Goal: Complete application form

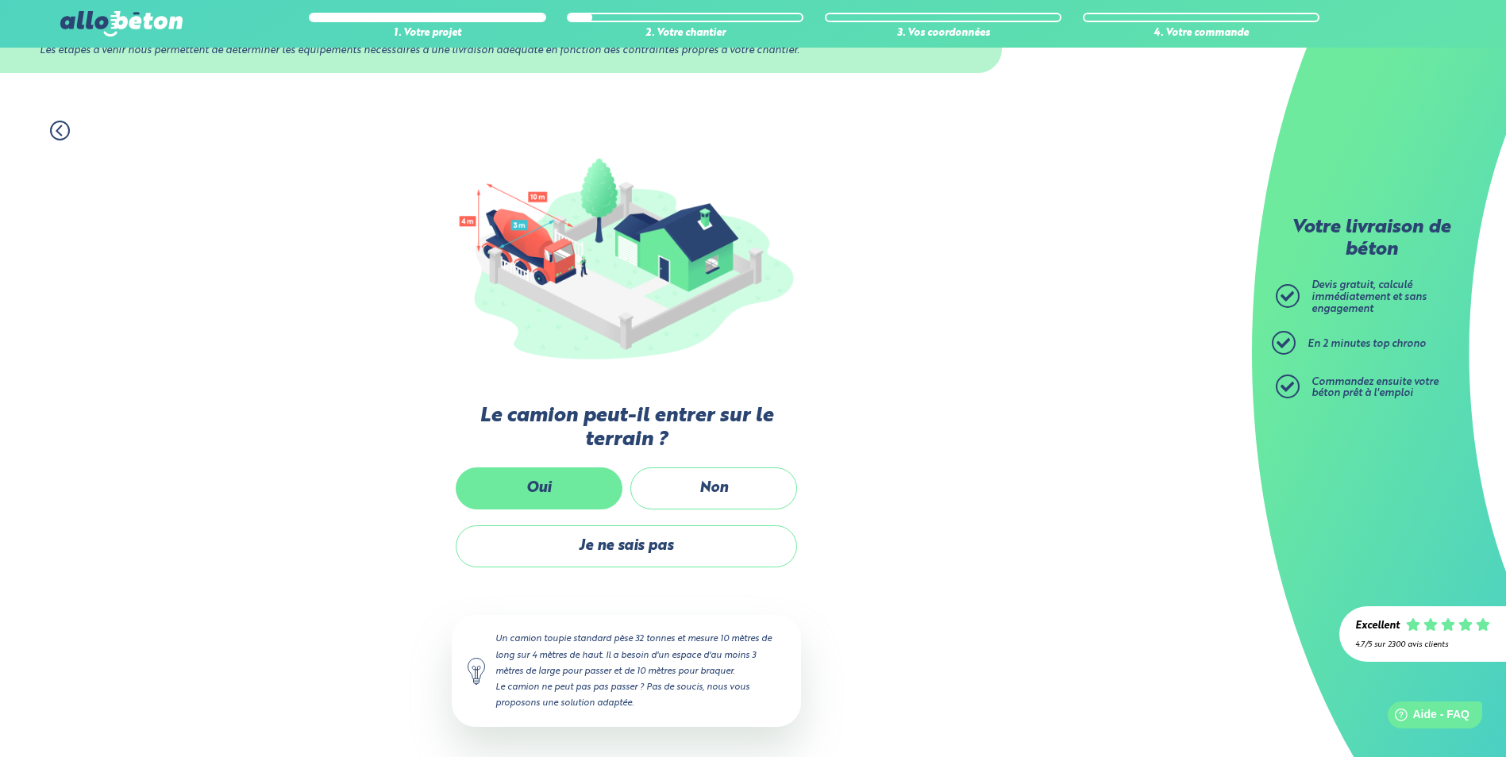
click at [552, 481] on label "Oui" at bounding box center [539, 488] width 167 height 42
click at [0, 0] on input "Oui" at bounding box center [0, 0] width 0 height 0
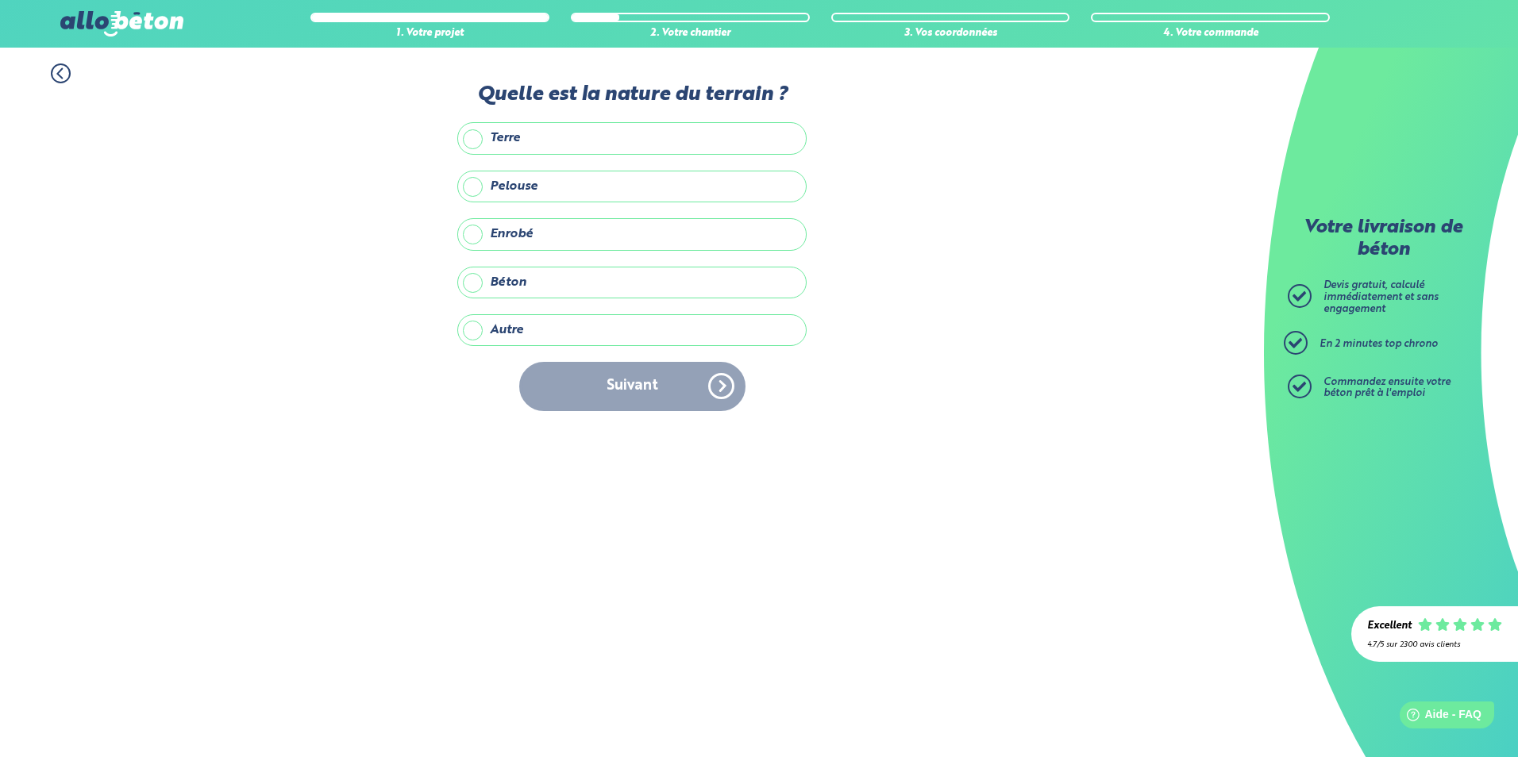
click at [470, 324] on label "Autre" at bounding box center [631, 330] width 349 height 32
click at [0, 0] on input "Autre" at bounding box center [0, 0] width 0 height 0
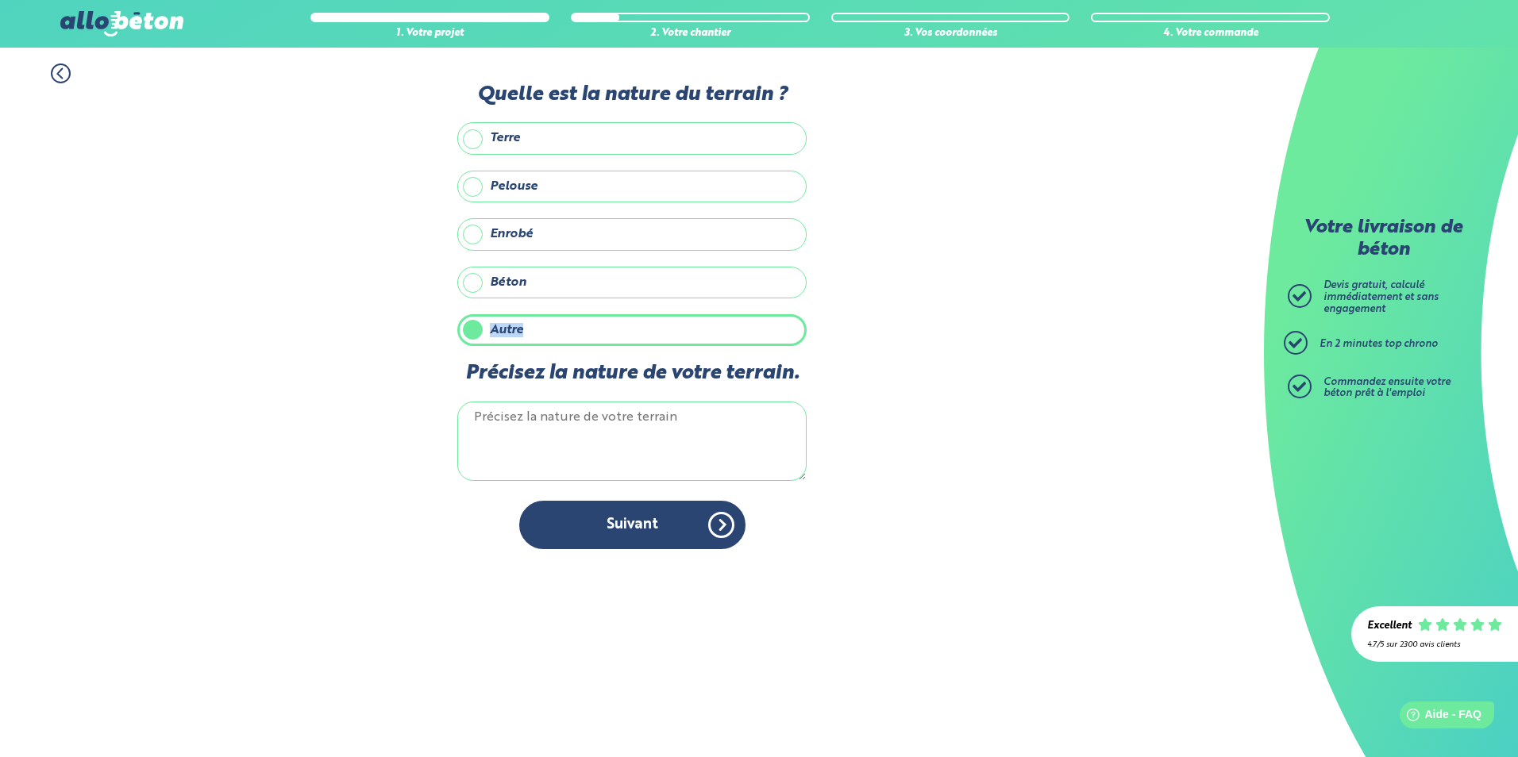
click at [470, 324] on label "Autre" at bounding box center [631, 330] width 349 height 32
click at [0, 0] on input "Autre" at bounding box center [0, 0] width 0 height 0
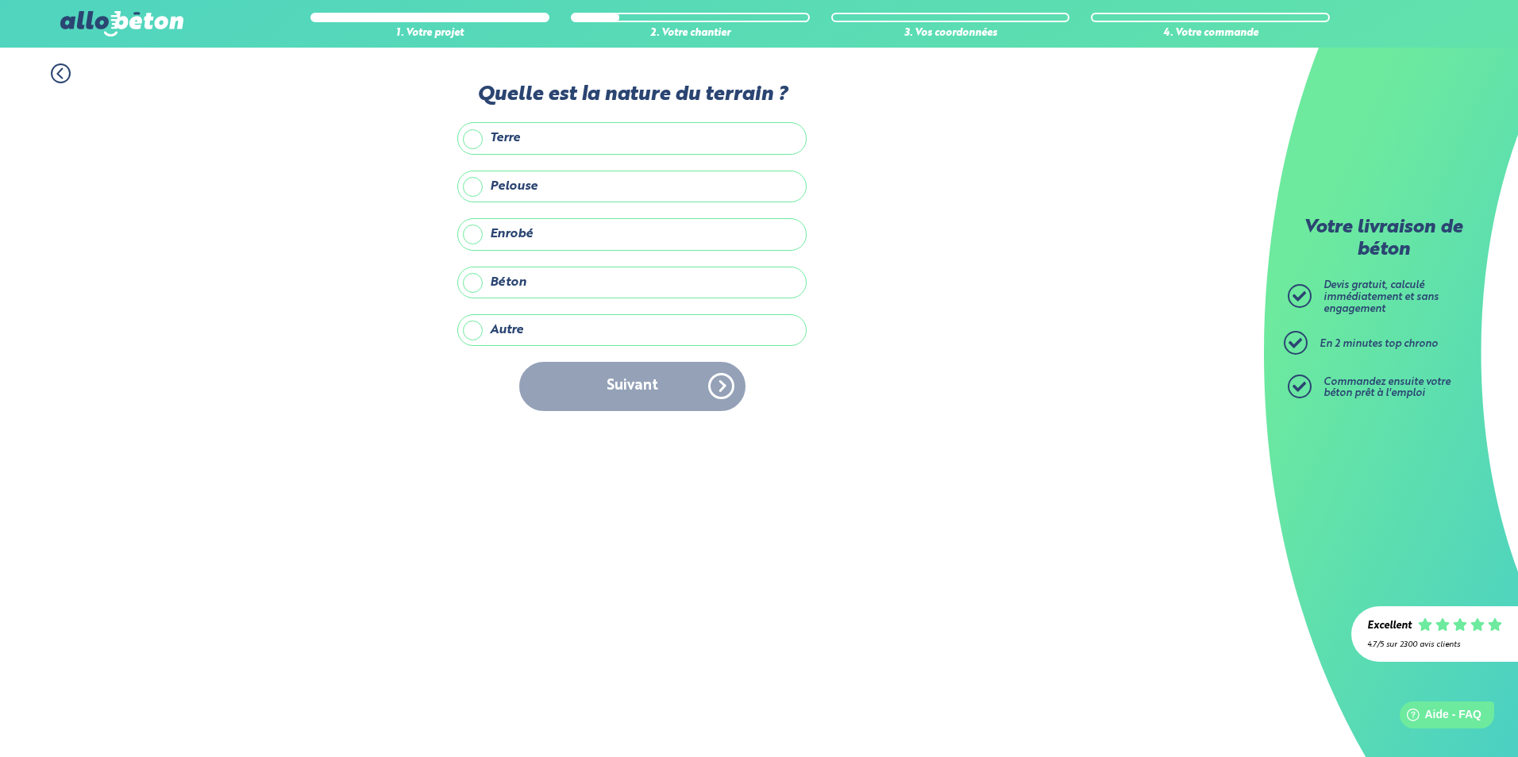
drag, startPoint x: 470, startPoint y: 324, endPoint x: 436, endPoint y: 450, distance: 130.7
click at [436, 450] on div "Accueil Livraison Béton Centrale béton à proximité Livraison béton [GEOGRAPHIC_…" at bounding box center [632, 403] width 1264 height 710
click at [629, 390] on div "Suivant" at bounding box center [631, 386] width 349 height 48
click at [724, 379] on div "Suivant" at bounding box center [631, 386] width 349 height 48
click at [478, 326] on label "Autre" at bounding box center [631, 330] width 349 height 32
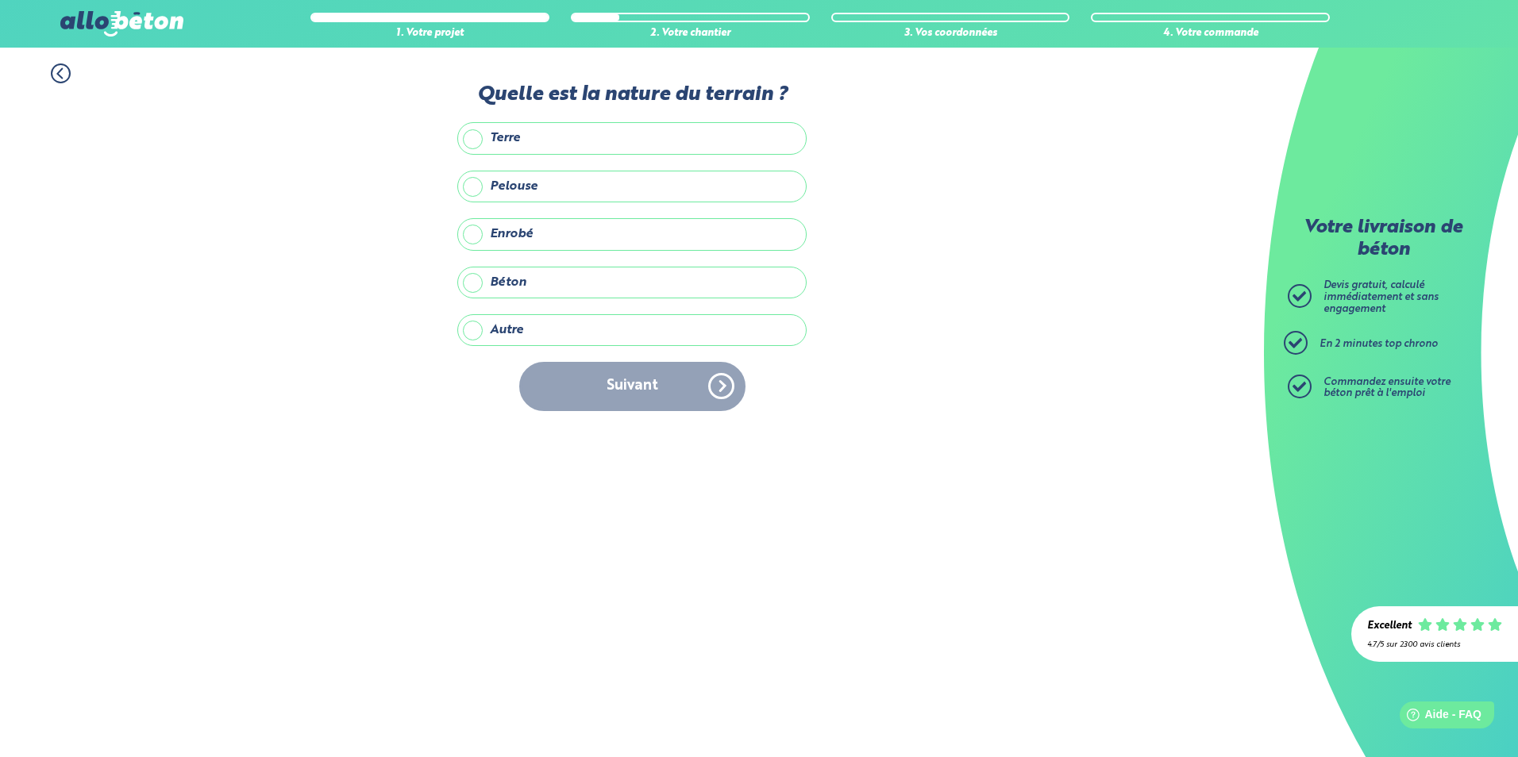
click at [0, 0] on input "Autre" at bounding box center [0, 0] width 0 height 0
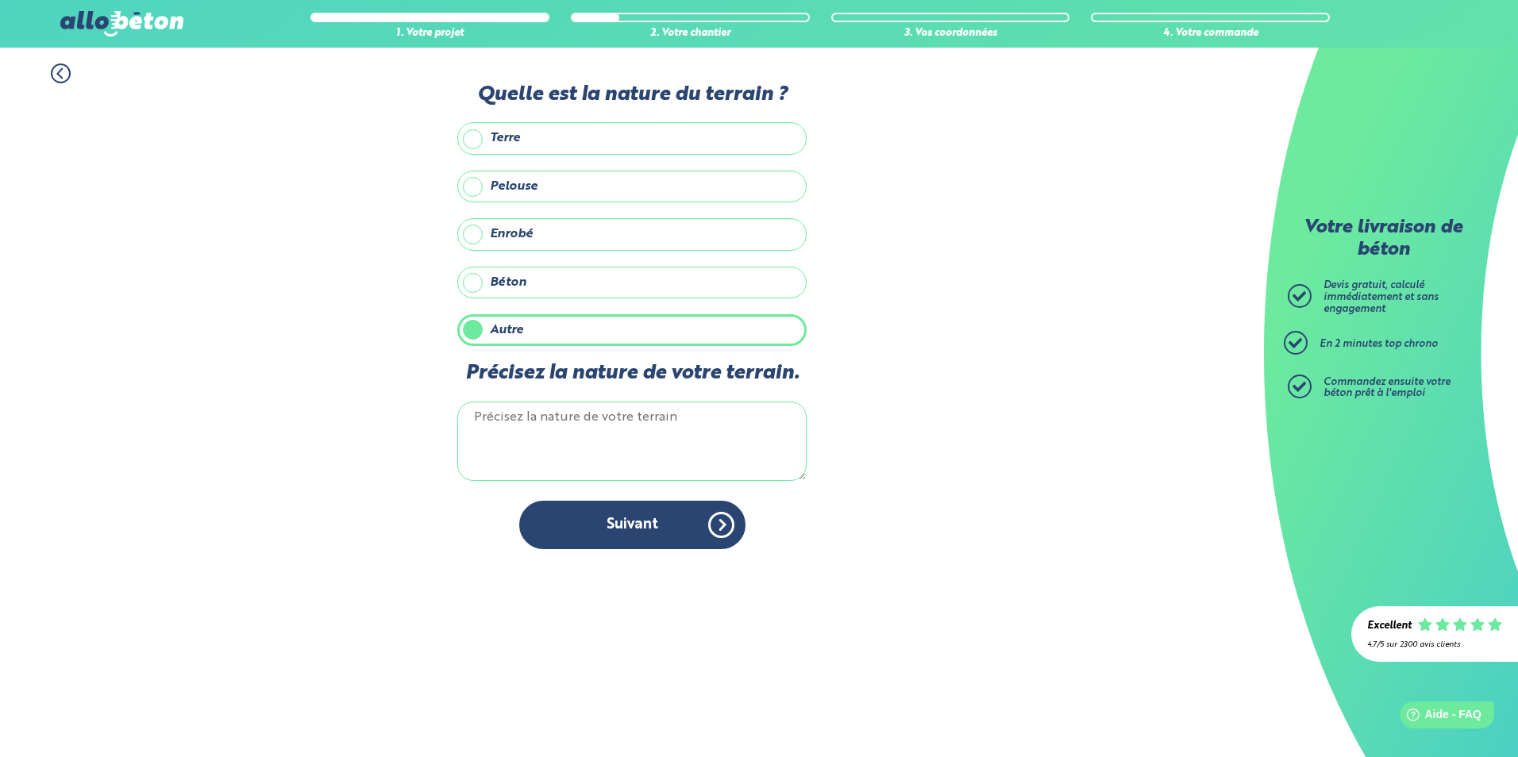
click at [483, 446] on textarea "Précisez la nature de votre terrain." at bounding box center [631, 441] width 349 height 79
type textarea "tout venant et gravelle"
click at [718, 518] on button "Suivant" at bounding box center [632, 525] width 226 height 48
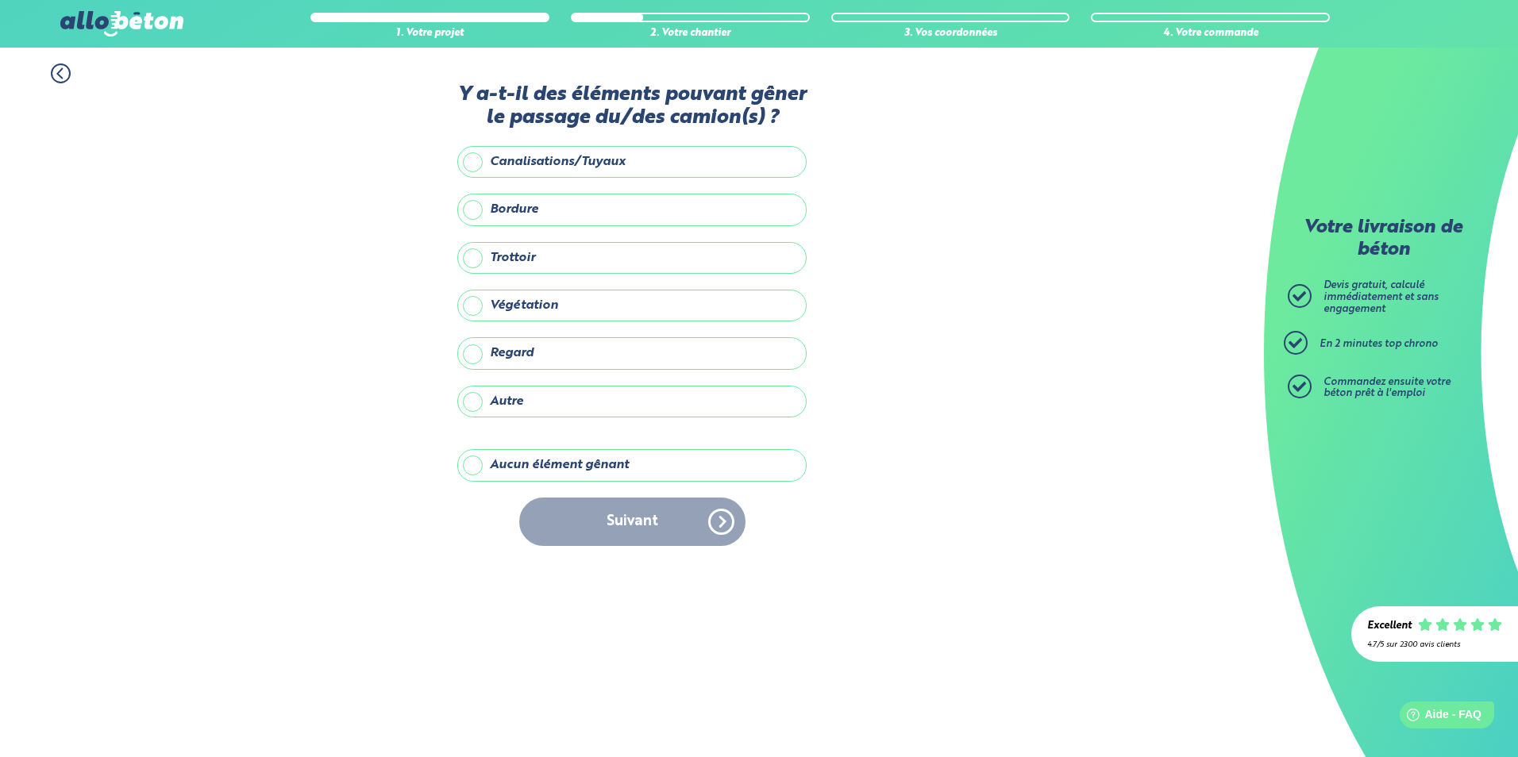
click at [725, 520] on div "Suivant" at bounding box center [631, 522] width 349 height 48
drag, startPoint x: 725, startPoint y: 520, endPoint x: 783, endPoint y: 577, distance: 81.4
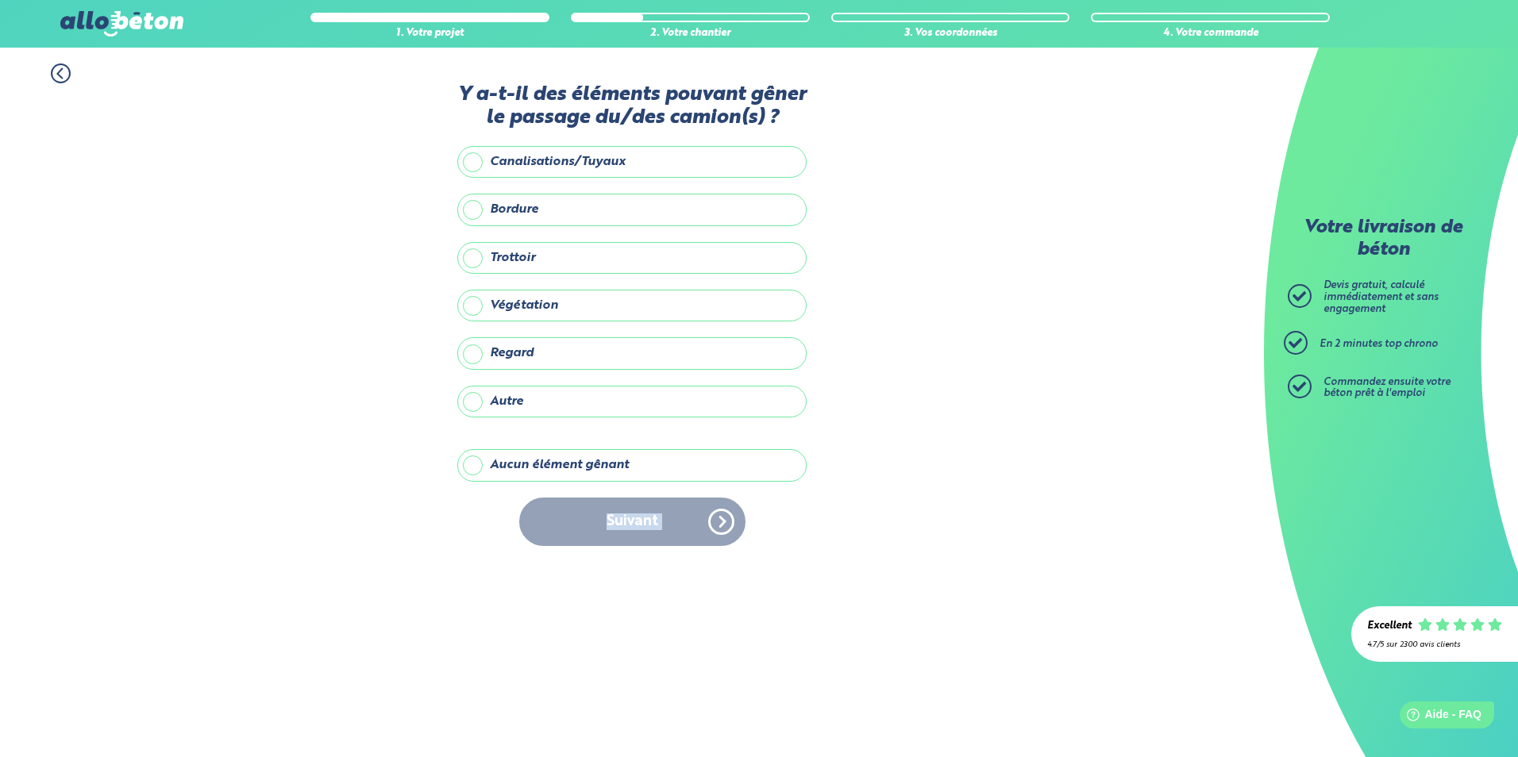
click at [783, 577] on div "Accueil Livraison Béton Centrale béton à proximité Livraison béton [GEOGRAPHIC_…" at bounding box center [632, 403] width 1264 height 710
click at [620, 512] on div "Suivant" at bounding box center [631, 522] width 349 height 48
click at [481, 461] on label "Aucun élément gênant" at bounding box center [631, 465] width 349 height 32
click at [0, 0] on input "Aucun élément gênant" at bounding box center [0, 0] width 0 height 0
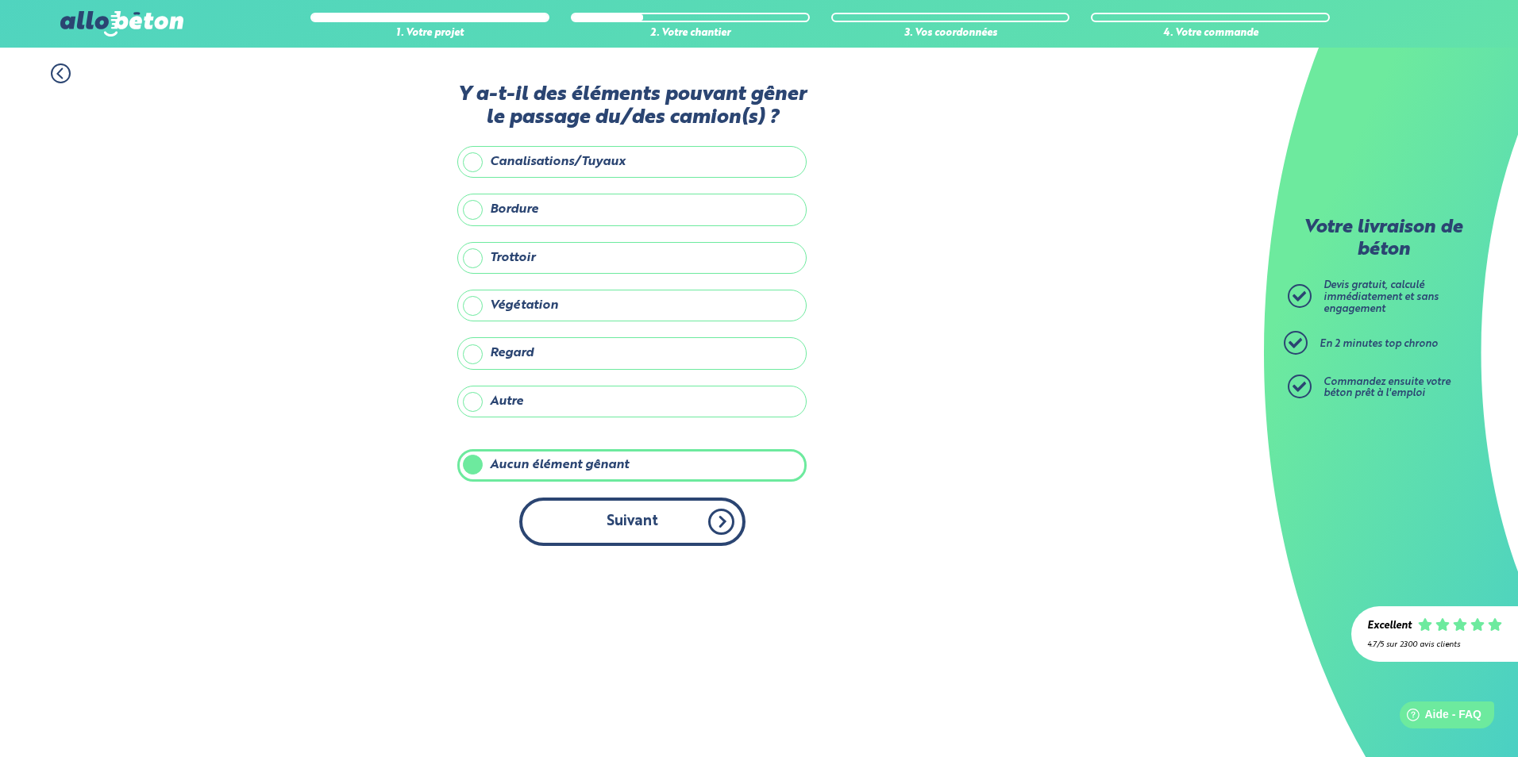
click at [717, 513] on button "Suivant" at bounding box center [632, 522] width 226 height 48
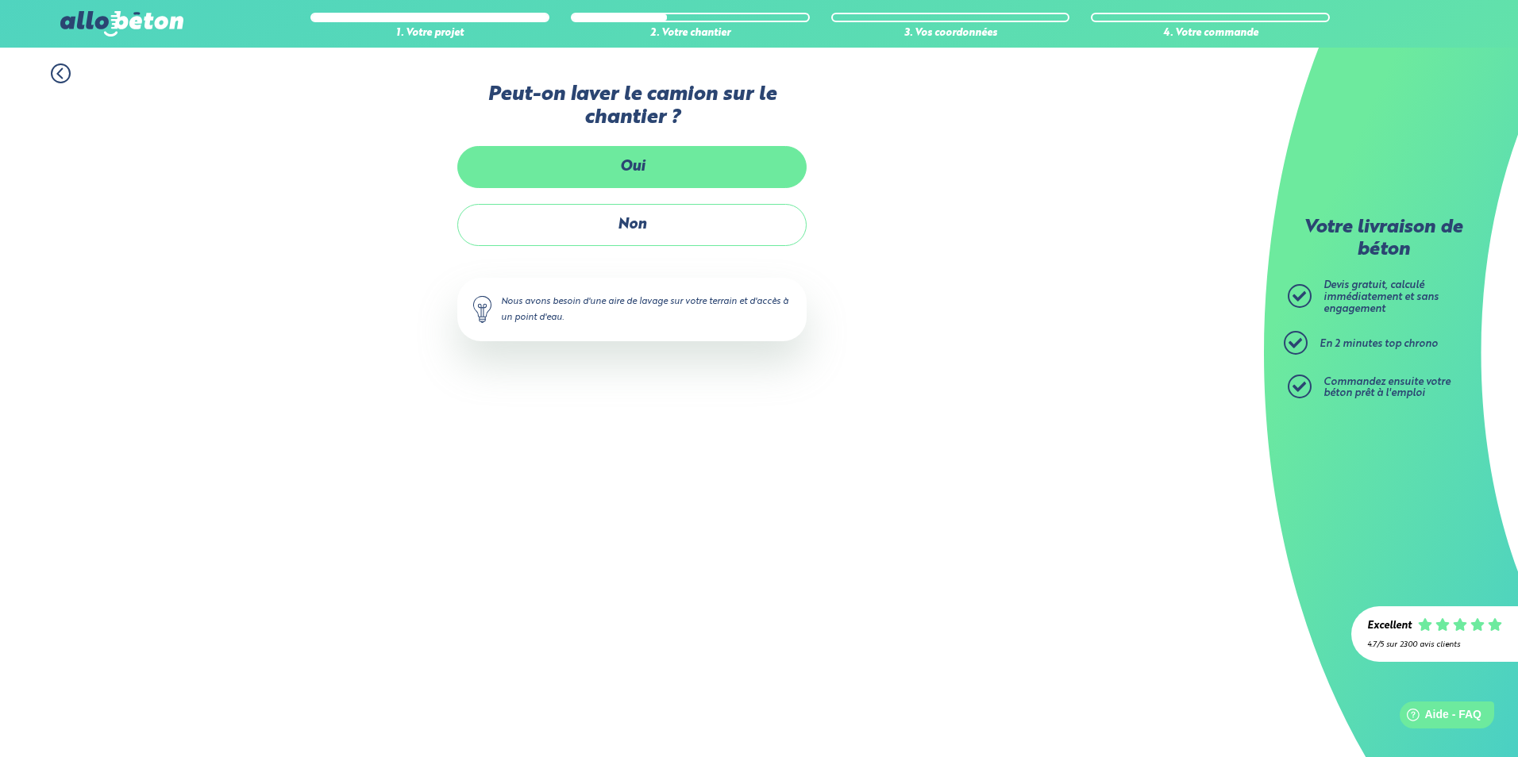
click at [648, 173] on label "Oui" at bounding box center [631, 167] width 349 height 42
click at [0, 0] on input "Oui" at bounding box center [0, 0] width 0 height 0
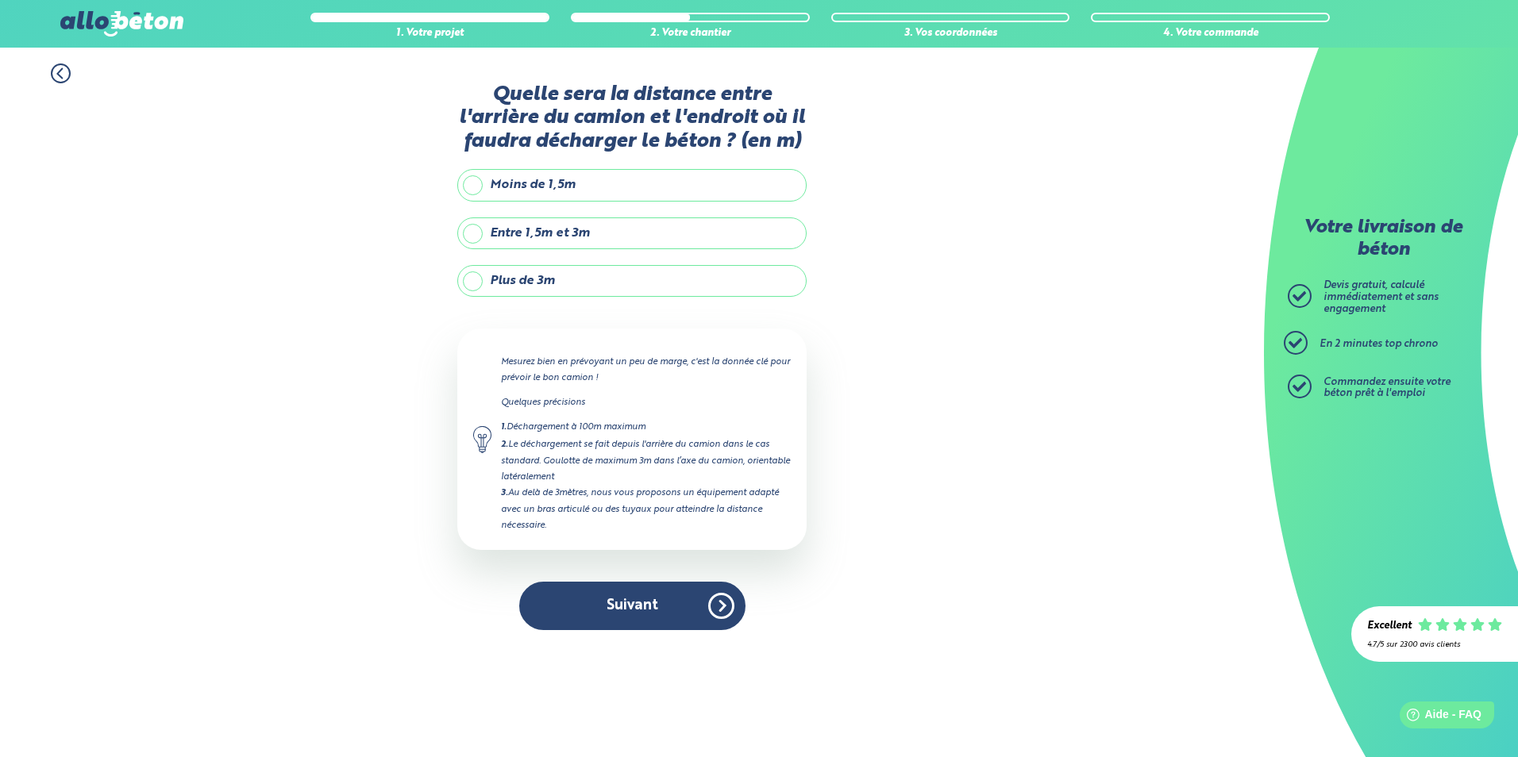
click at [469, 231] on label "Entre 1,5m et 3m" at bounding box center [631, 233] width 349 height 32
click at [0, 0] on input "Entre 1,5m et 3m" at bounding box center [0, 0] width 0 height 0
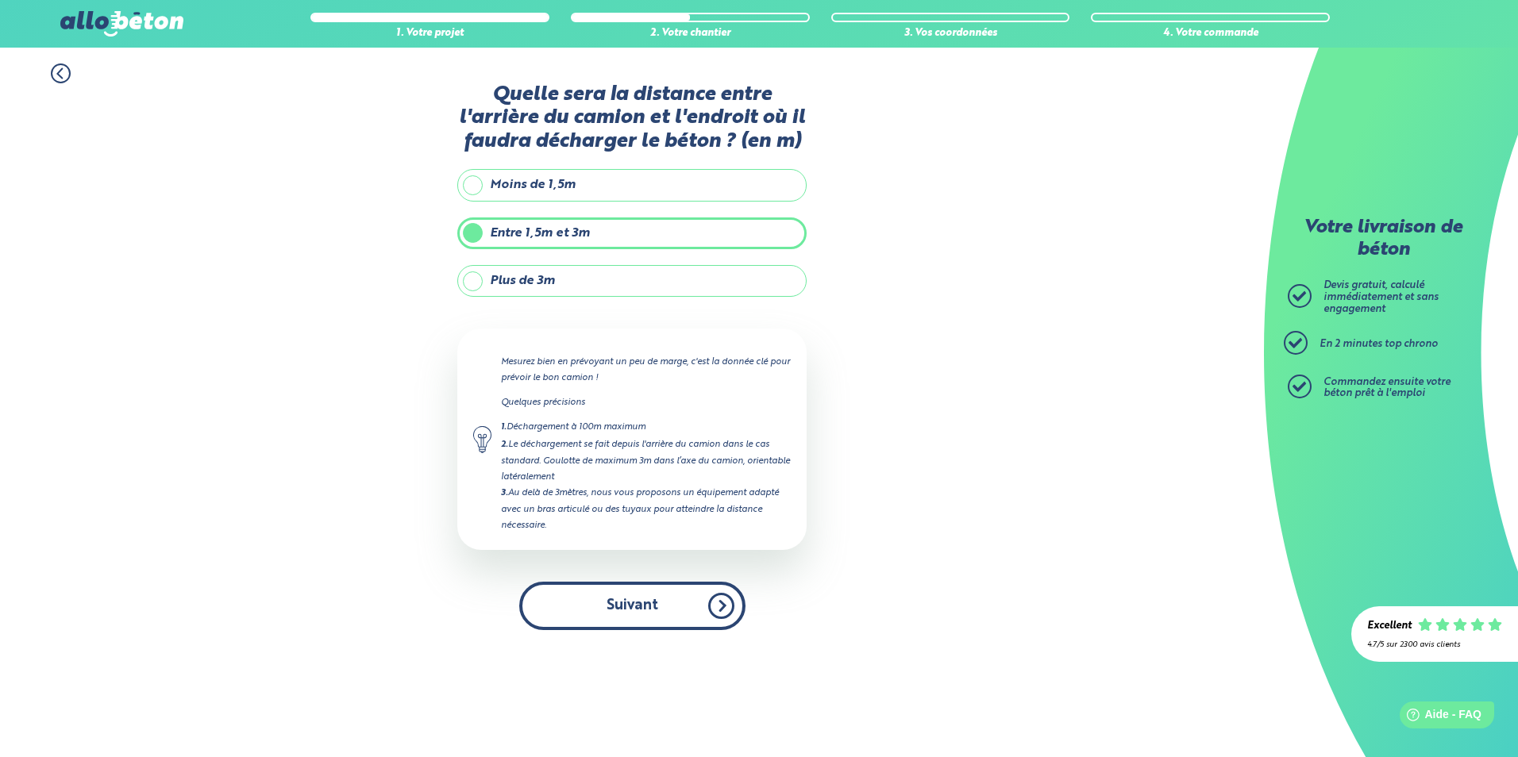
click at [728, 606] on button "Suivant" at bounding box center [632, 606] width 226 height 48
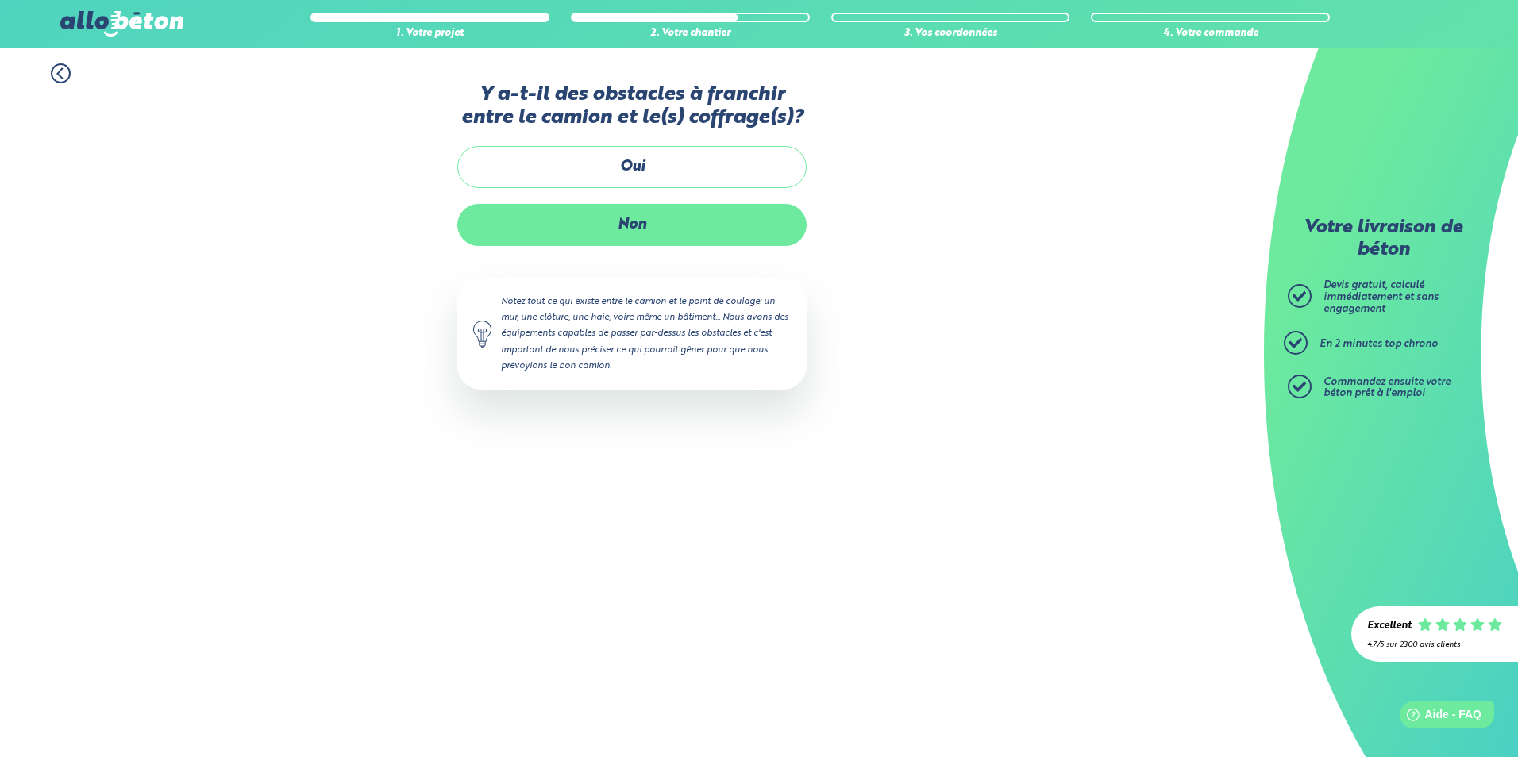
click at [640, 229] on label "Non" at bounding box center [631, 225] width 349 height 42
click at [0, 0] on input "Non" at bounding box center [0, 0] width 0 height 0
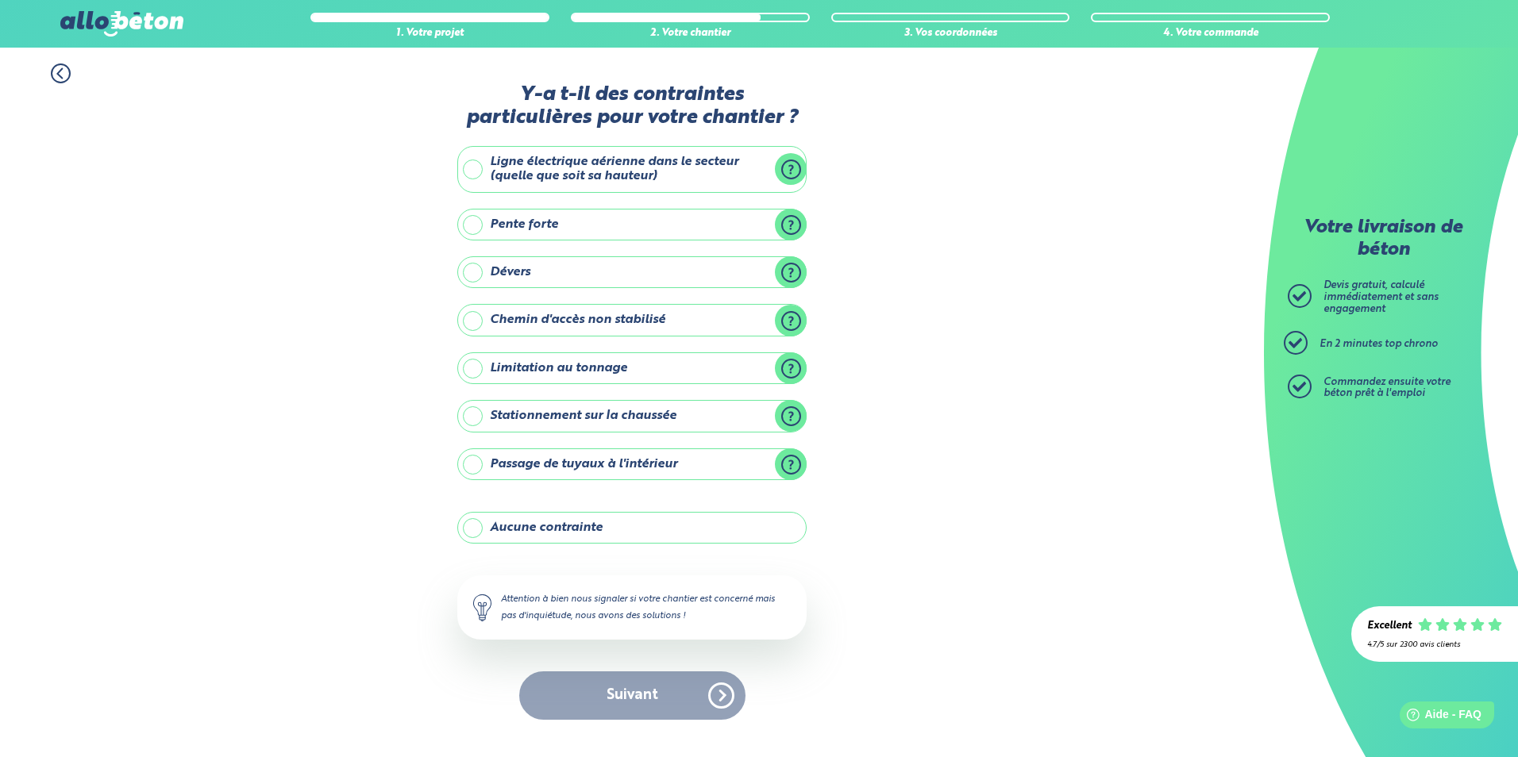
click at [477, 527] on label "Aucune contrainte" at bounding box center [631, 528] width 349 height 32
click at [0, 0] on input "Aucune contrainte" at bounding box center [0, 0] width 0 height 0
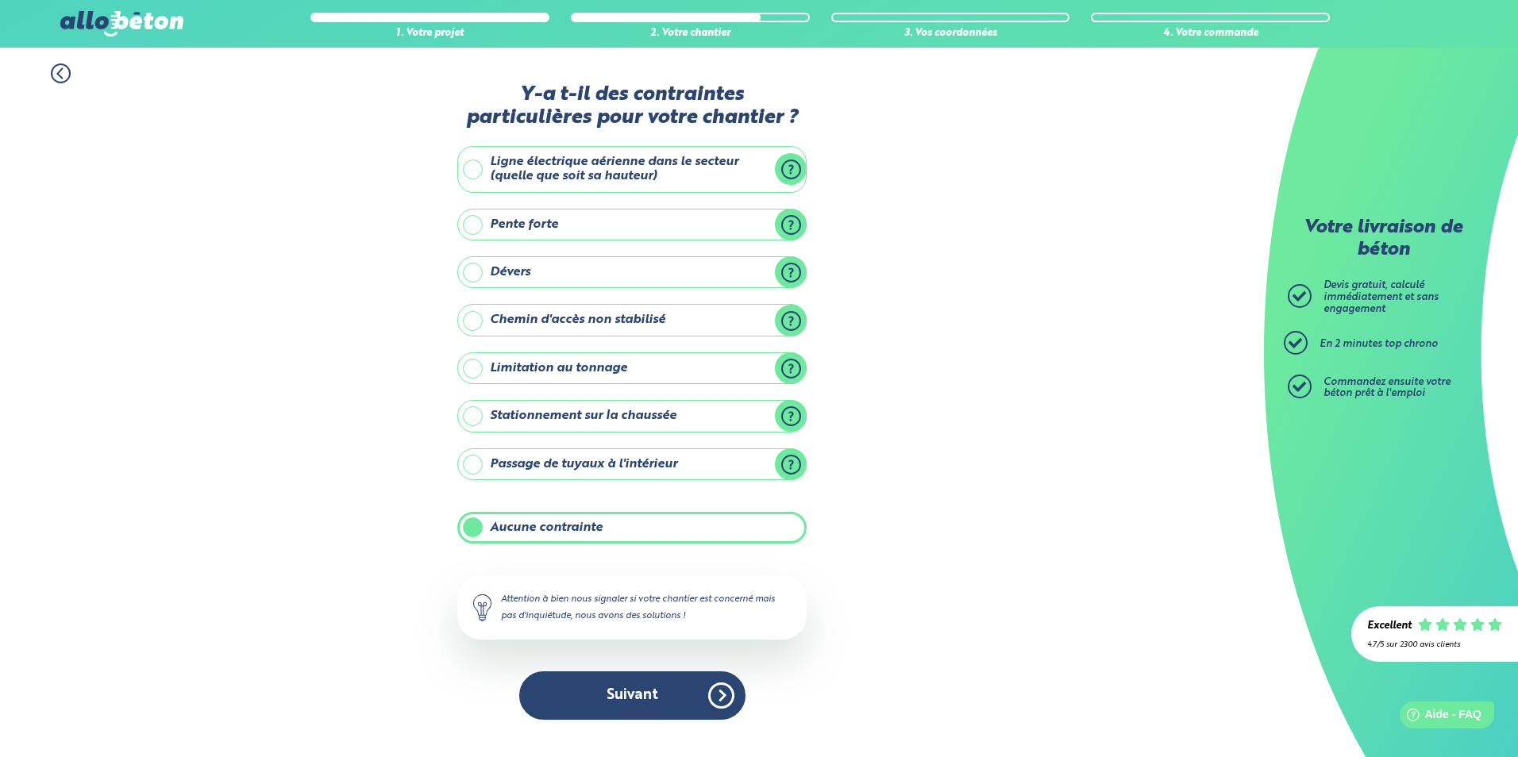
click at [556, 620] on div "Attention à bien nous signaler si votre chantier est concerné mais pas d'inquié…" at bounding box center [631, 606] width 349 height 63
click at [644, 689] on button "Suivant" at bounding box center [632, 695] width 226 height 48
